Goal: Information Seeking & Learning: Learn about a topic

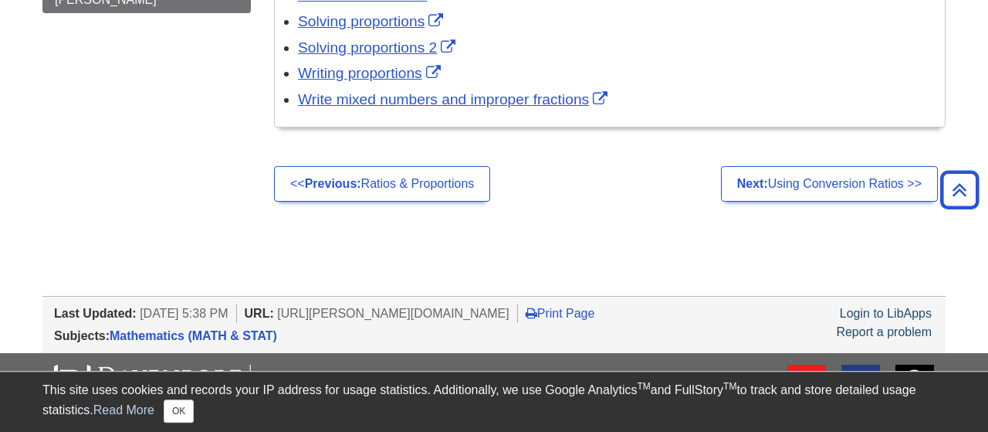
scroll to position [1231, 0]
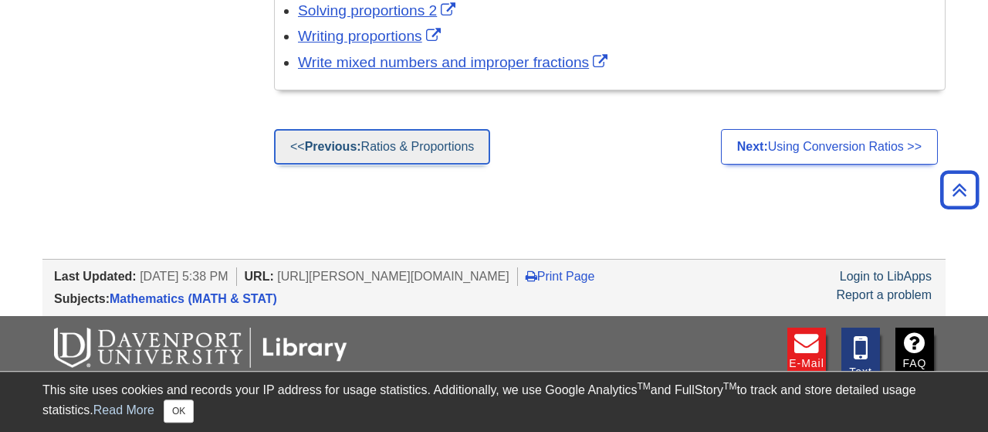
click at [352, 149] on strong "Previous:" at bounding box center [333, 146] width 56 height 13
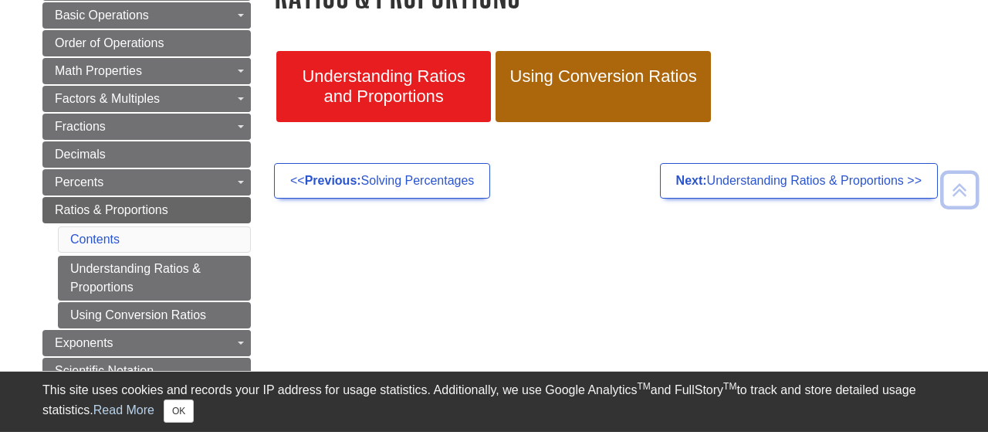
scroll to position [218, 0]
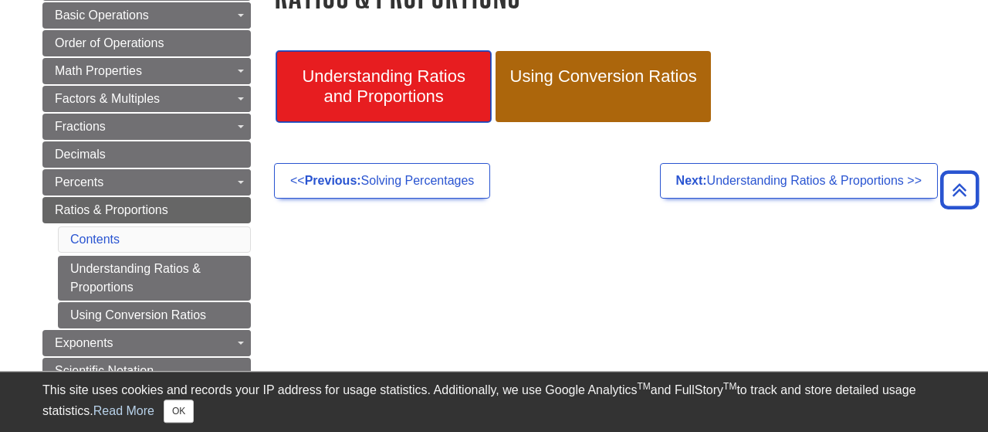
click at [438, 105] on span "Understanding Ratios and Proportions" at bounding box center [384, 86] width 192 height 40
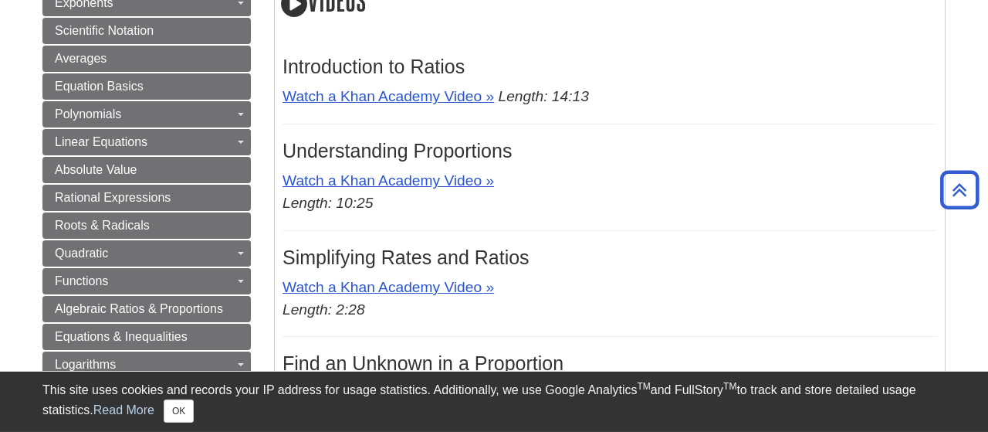
scroll to position [621, 0]
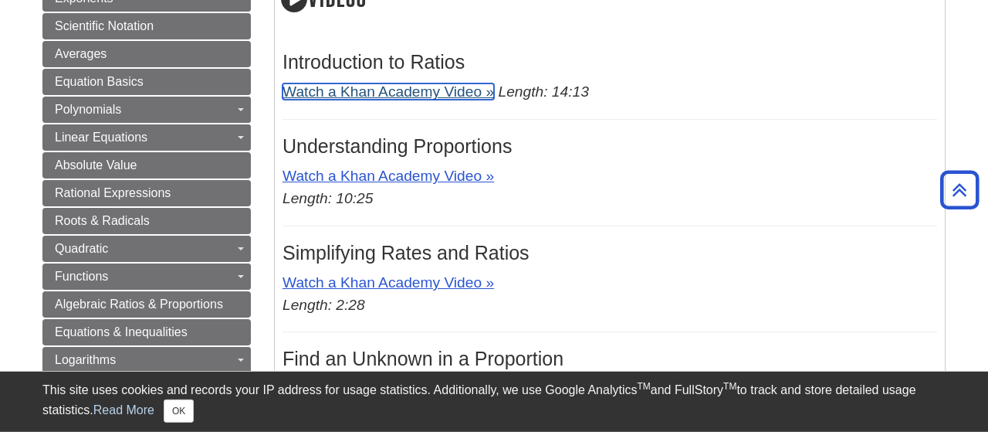
click at [409, 96] on link "Watch a Khan Academy Video »" at bounding box center [389, 91] width 212 height 16
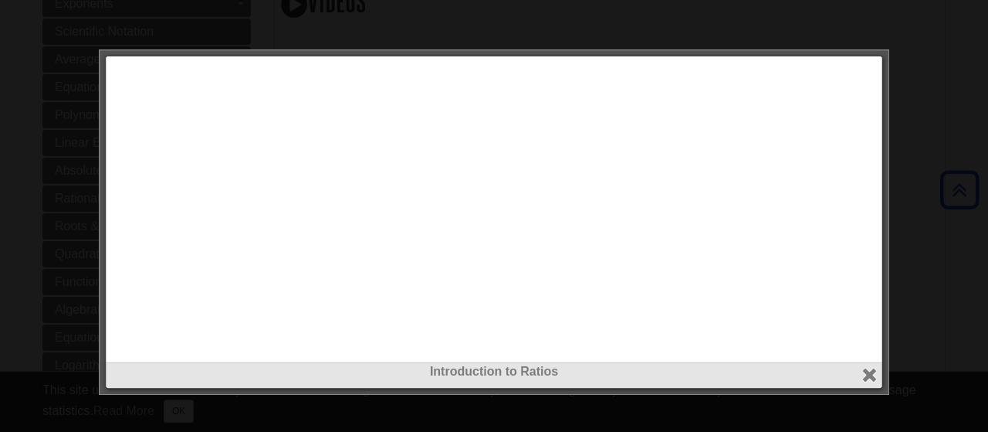
scroll to position [604, 0]
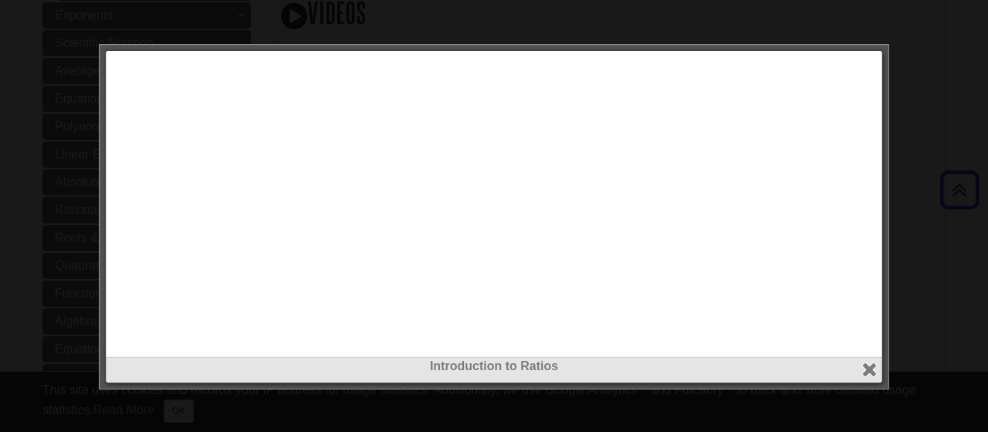
click at [938, 215] on div at bounding box center [494, 216] width 988 height 432
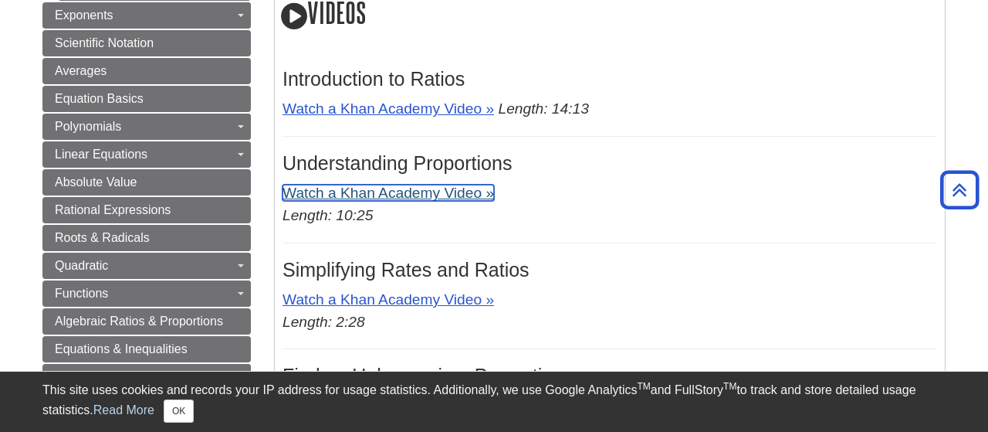
click at [483, 198] on link "Watch a Khan Academy Video »" at bounding box center [389, 193] width 212 height 16
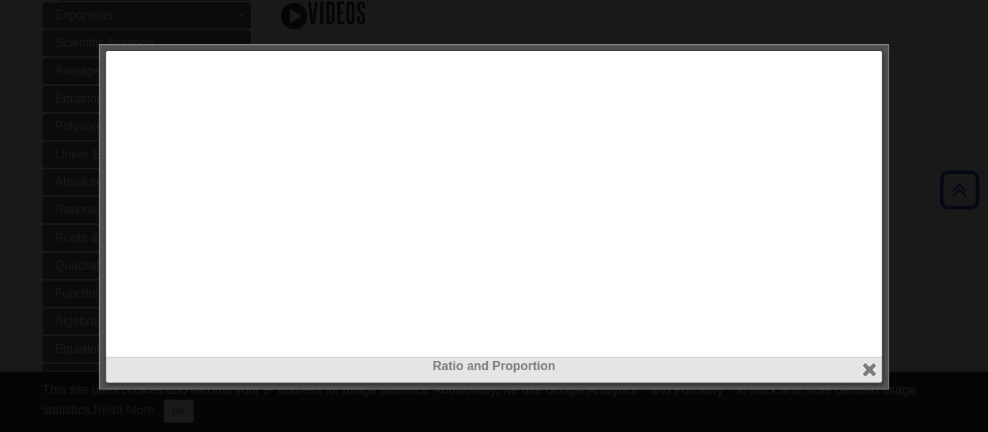
click at [898, 354] on div at bounding box center [494, 216] width 988 height 432
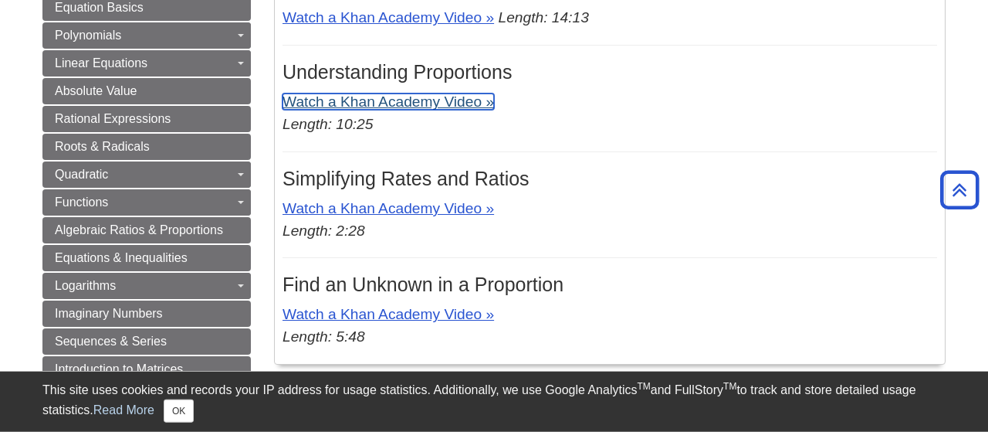
scroll to position [690, 0]
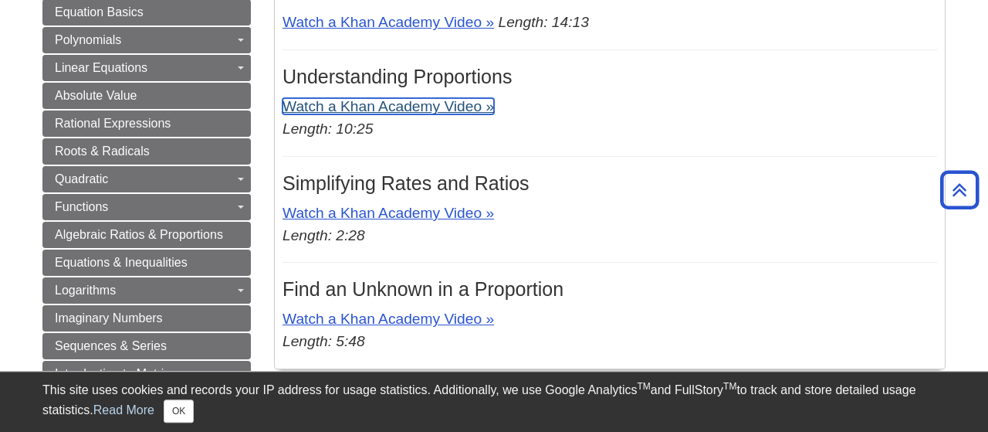
click at [476, 110] on link "Watch a Khan Academy Video »" at bounding box center [389, 106] width 212 height 16
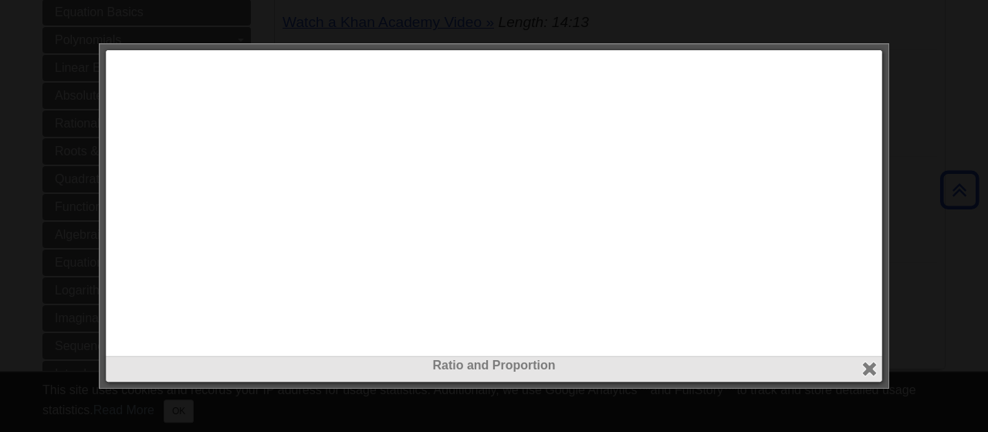
click at [903, 205] on div at bounding box center [494, 216] width 988 height 432
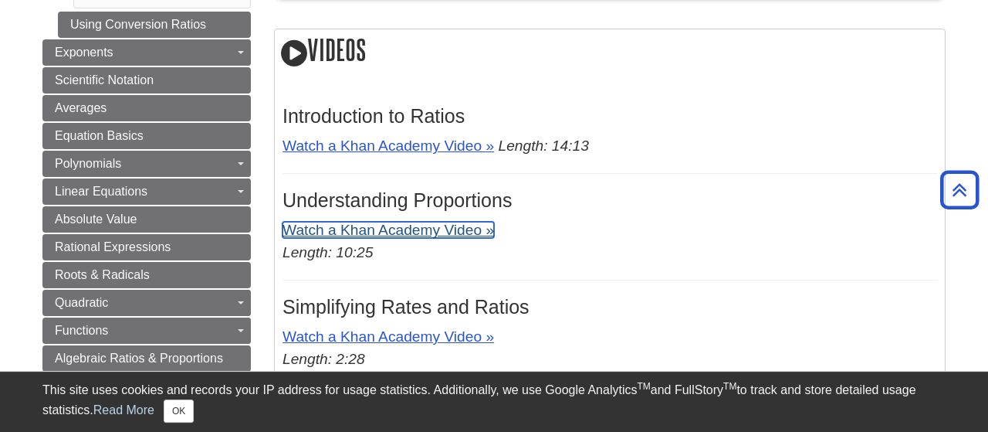
scroll to position [565, 0]
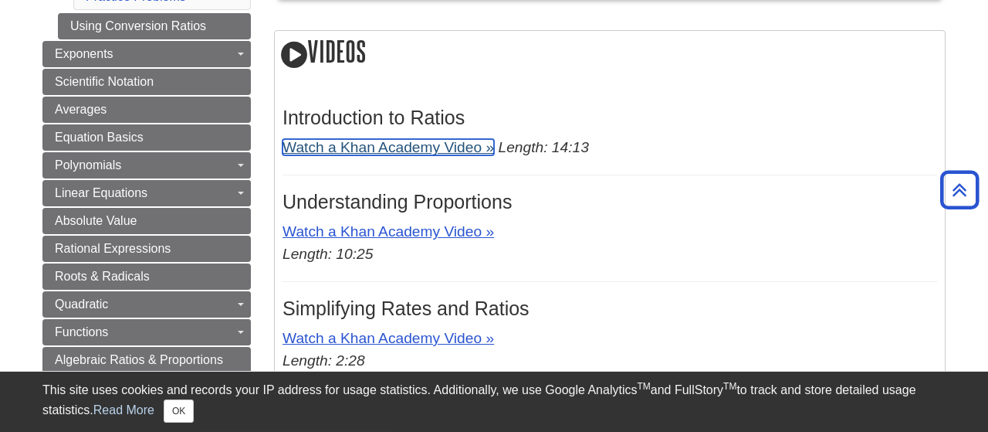
click at [345, 148] on link "Watch a Khan Academy Video »" at bounding box center [389, 147] width 212 height 16
